Goal: Task Accomplishment & Management: Complete application form

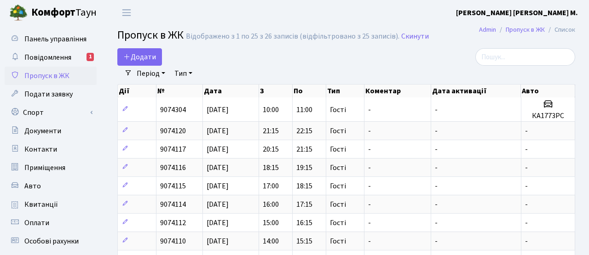
select select "25"
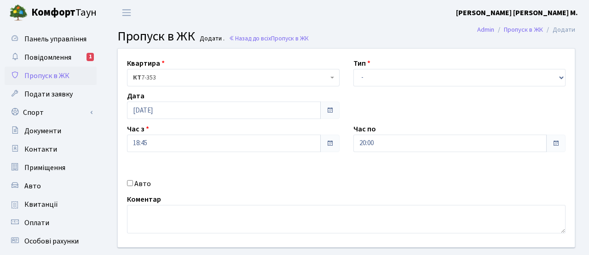
click at [136, 184] on label "Авто" at bounding box center [142, 183] width 17 height 11
click at [133, 184] on input "Авто" at bounding box center [130, 183] width 6 height 6
checkbox input "true"
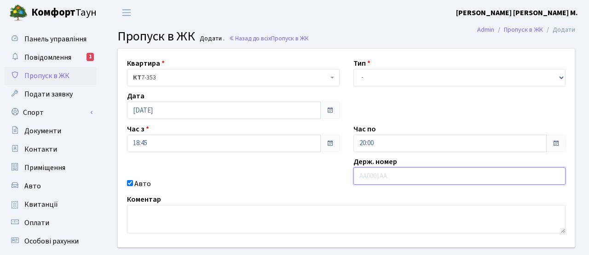
paste input "AE1029PK"
type input "AE1029PK"
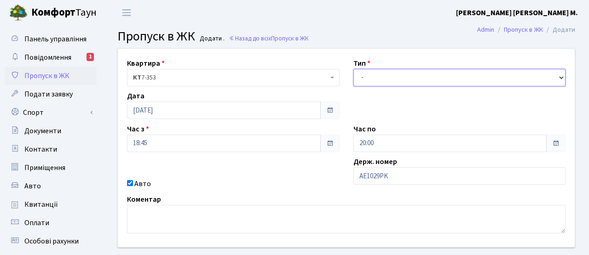
click at [396, 78] on select "- Доставка Таксі Гості Сервіс" at bounding box center [459, 77] width 212 height 17
select select "3"
click at [353, 69] on select "- Доставка Таксі Гості Сервіс" at bounding box center [459, 77] width 212 height 17
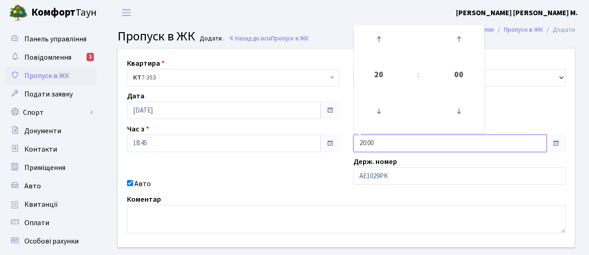
click at [393, 149] on input "20:00" at bounding box center [450, 143] width 194 height 17
click at [384, 42] on icon at bounding box center [378, 39] width 25 height 25
type input "21:00"
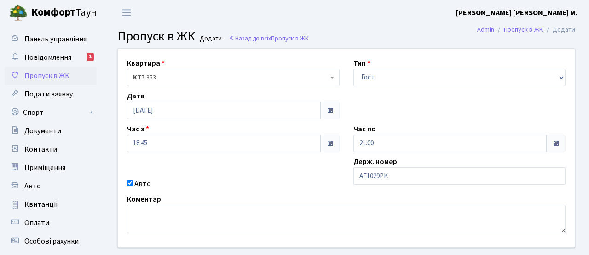
click at [277, 180] on div "Авто" at bounding box center [233, 183] width 226 height 11
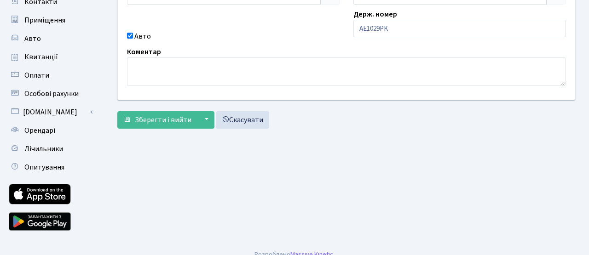
scroll to position [151, 0]
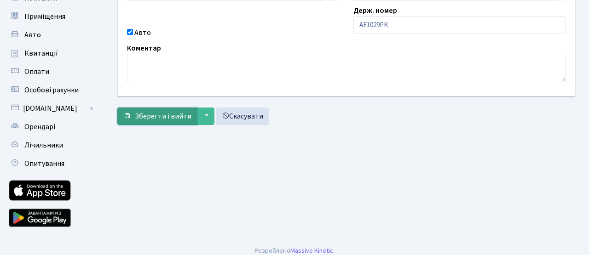
click at [180, 120] on span "Зберегти і вийти" at bounding box center [163, 116] width 57 height 10
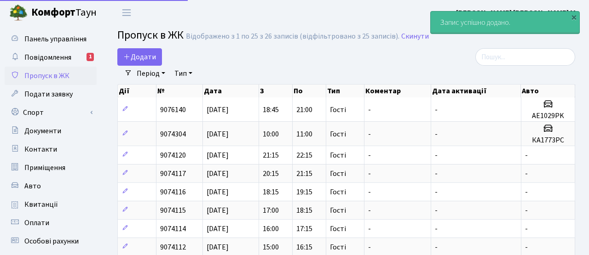
select select "25"
